Goal: Information Seeking & Learning: Learn about a topic

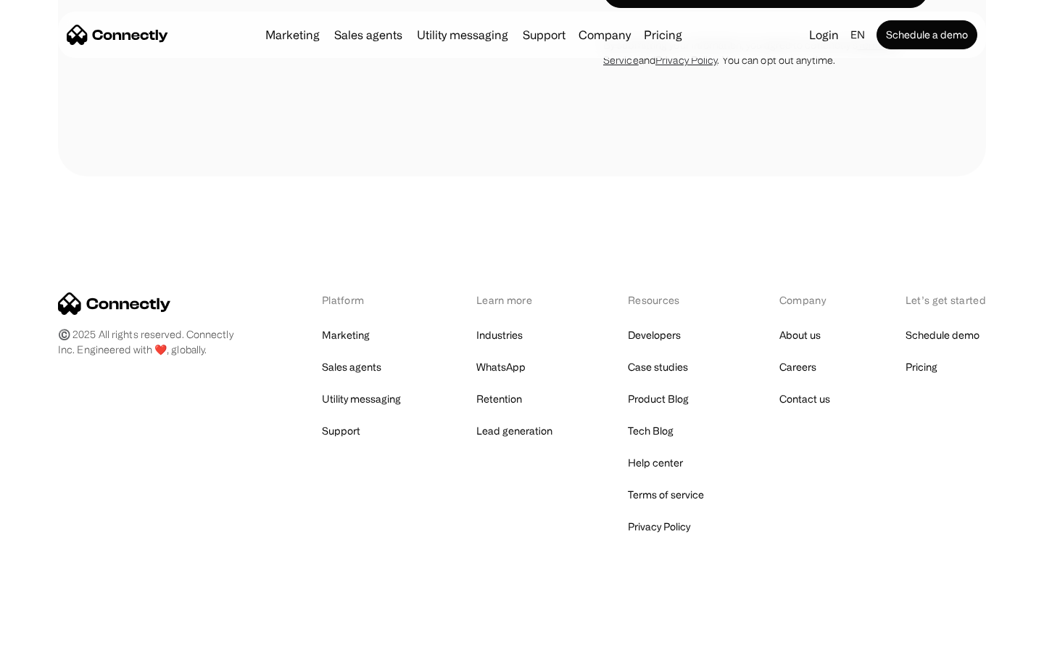
scroll to position [1224, 0]
